Goal: Find specific page/section: Find specific page/section

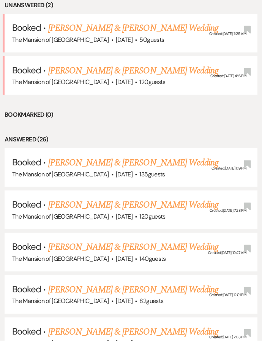
click at [151, 157] on link "[PERSON_NAME] & [PERSON_NAME] Wedding" at bounding box center [133, 163] width 170 height 14
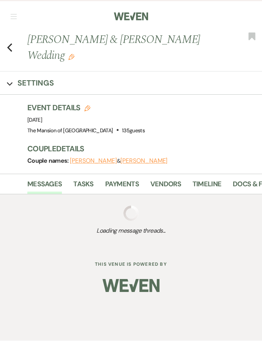
scroll to position [13, 0]
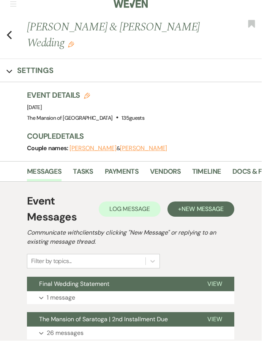
click at [244, 174] on link "Docs & Files" at bounding box center [254, 174] width 42 height 16
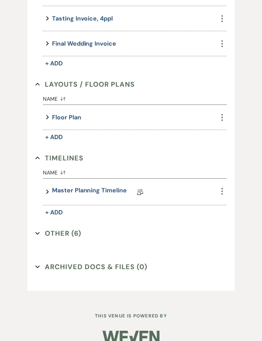
click at [75, 233] on button "Other (6) Expand" at bounding box center [58, 233] width 46 height 11
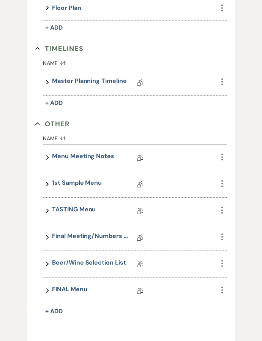
scroll to position [454, 0]
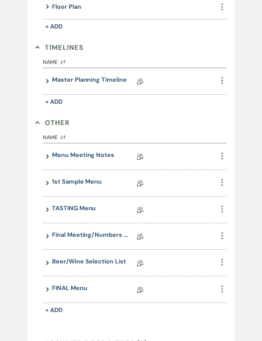
click at [95, 264] on link "Beer/Wine Selection List" at bounding box center [89, 263] width 74 height 12
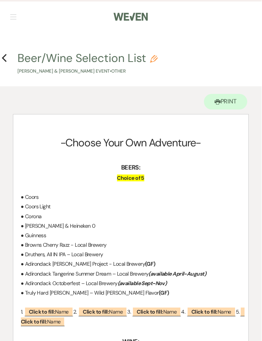
click at [6, 57] on icon "Previous" at bounding box center [5, 58] width 6 height 9
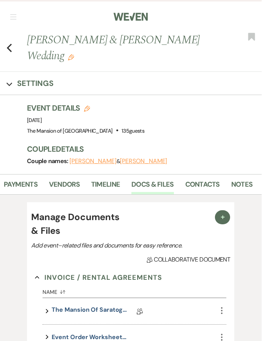
scroll to position [0, 101]
click at [152, 186] on link "Docs & Files" at bounding box center [153, 187] width 42 height 16
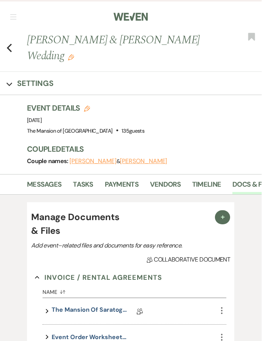
scroll to position [0, 0]
click at [49, 182] on link "Messages" at bounding box center [44, 187] width 35 height 16
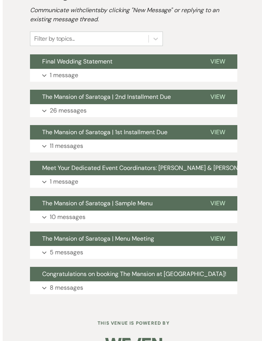
scroll to position [241, 0]
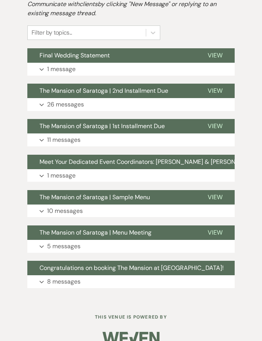
click at [60, 142] on p "11 messages" at bounding box center [63, 140] width 33 height 10
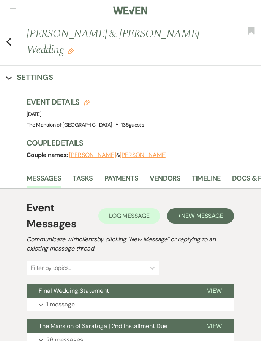
scroll to position [0, 0]
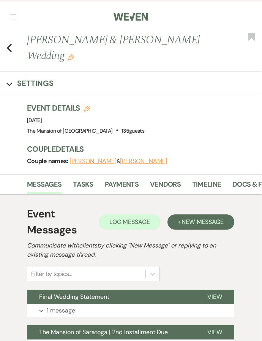
click at [11, 42] on button "Previous" at bounding box center [10, 47] width 6 height 11
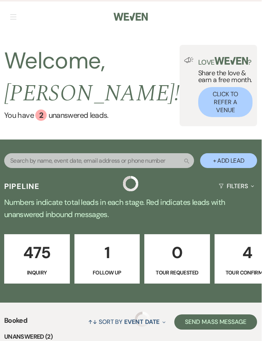
scroll to position [331, 0]
